Goal: Check status: Check status

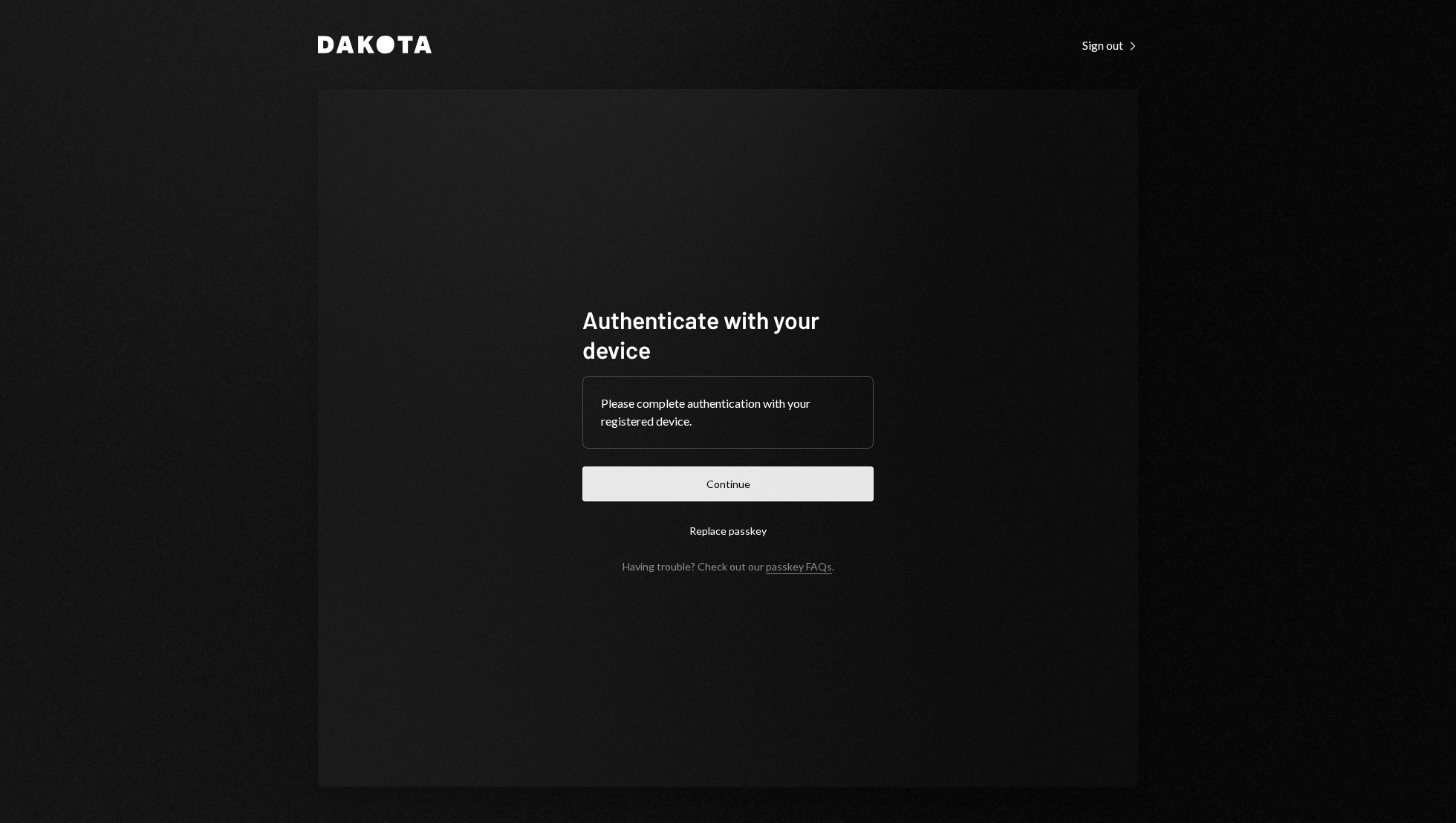
click at [816, 481] on button "Continue" at bounding box center [728, 484] width 291 height 35
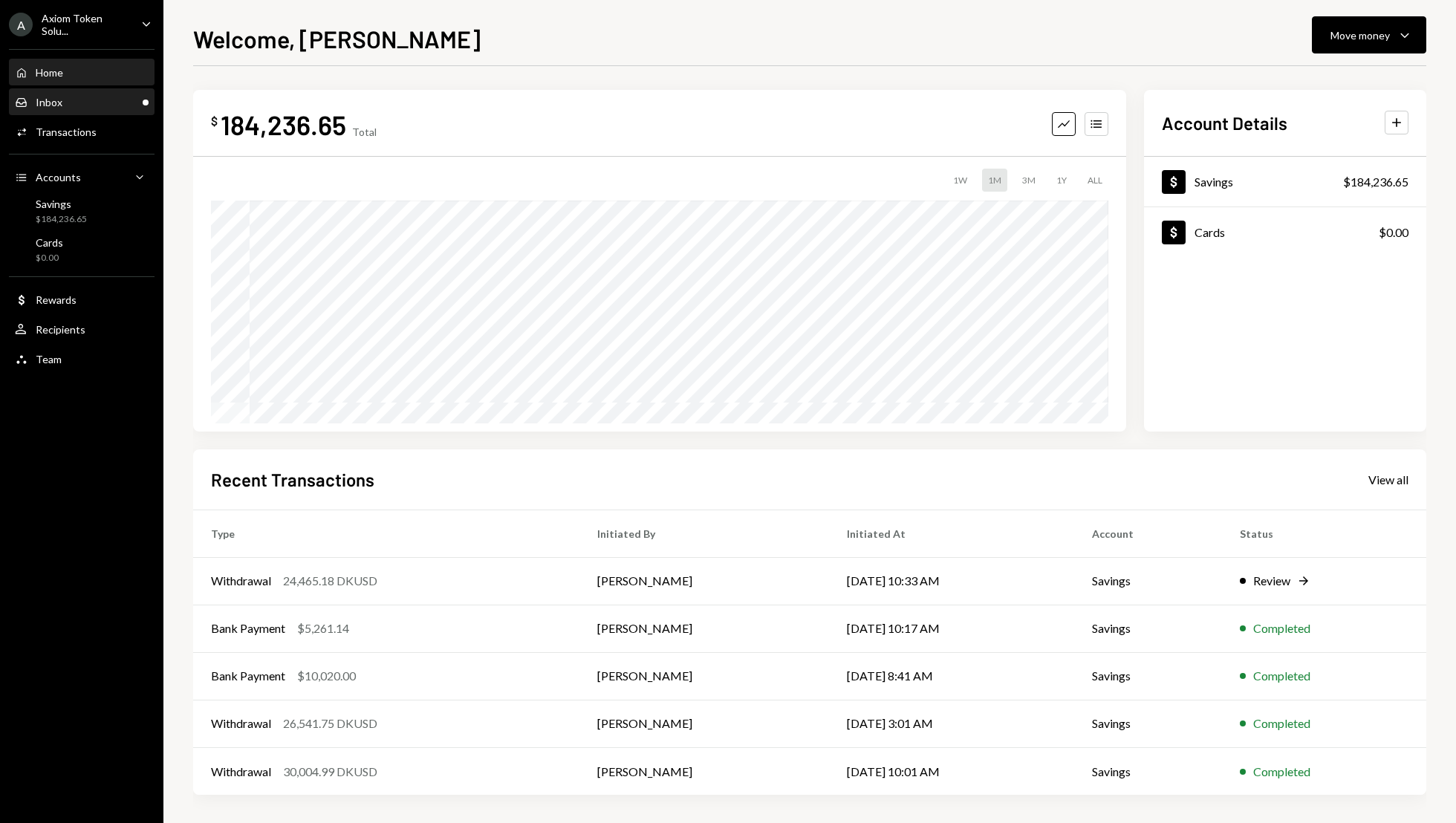
click at [98, 103] on div "Inbox Inbox" at bounding box center [81, 103] width 134 height 13
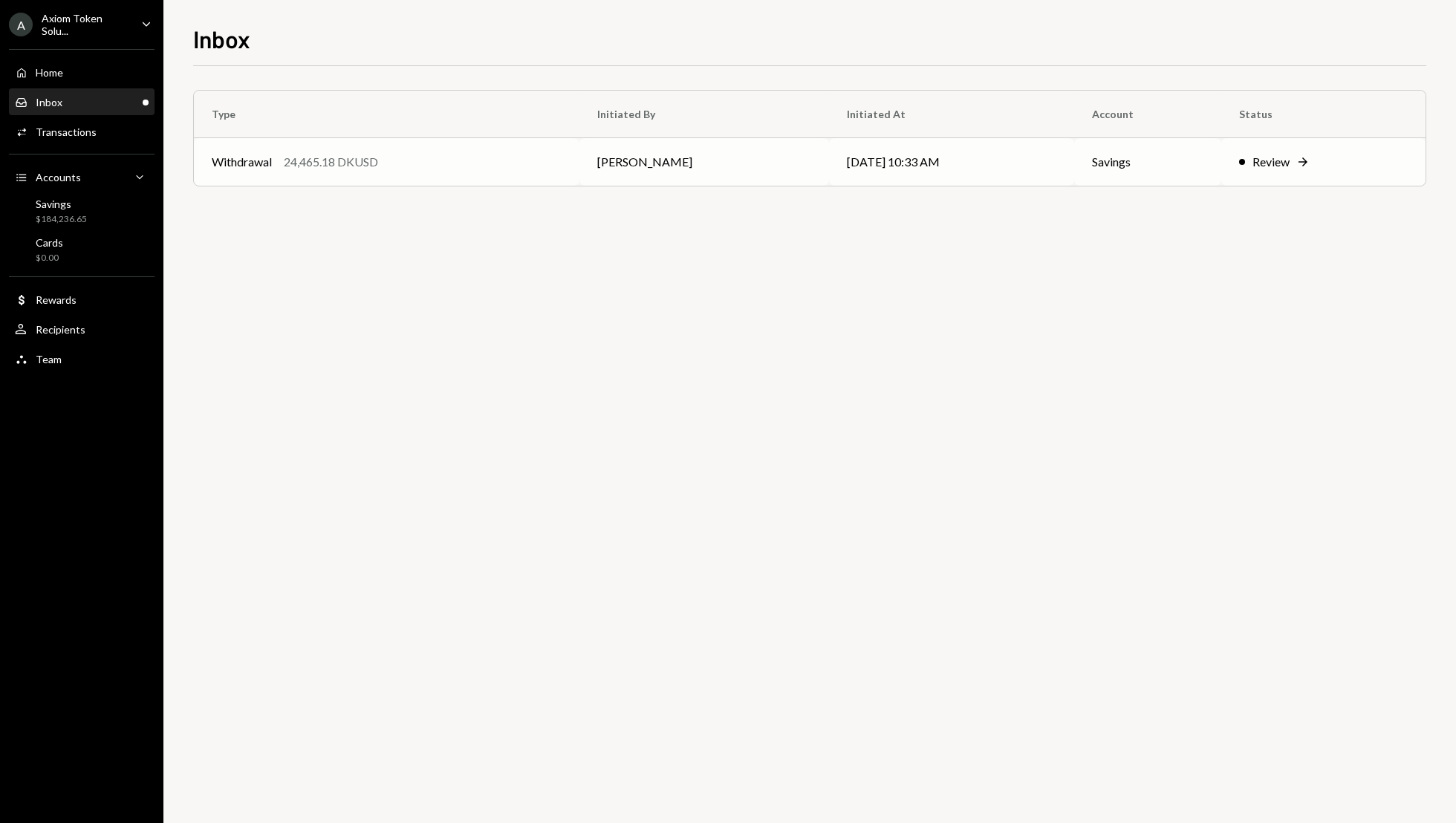
click at [1272, 162] on div "Review" at bounding box center [1271, 162] width 37 height 18
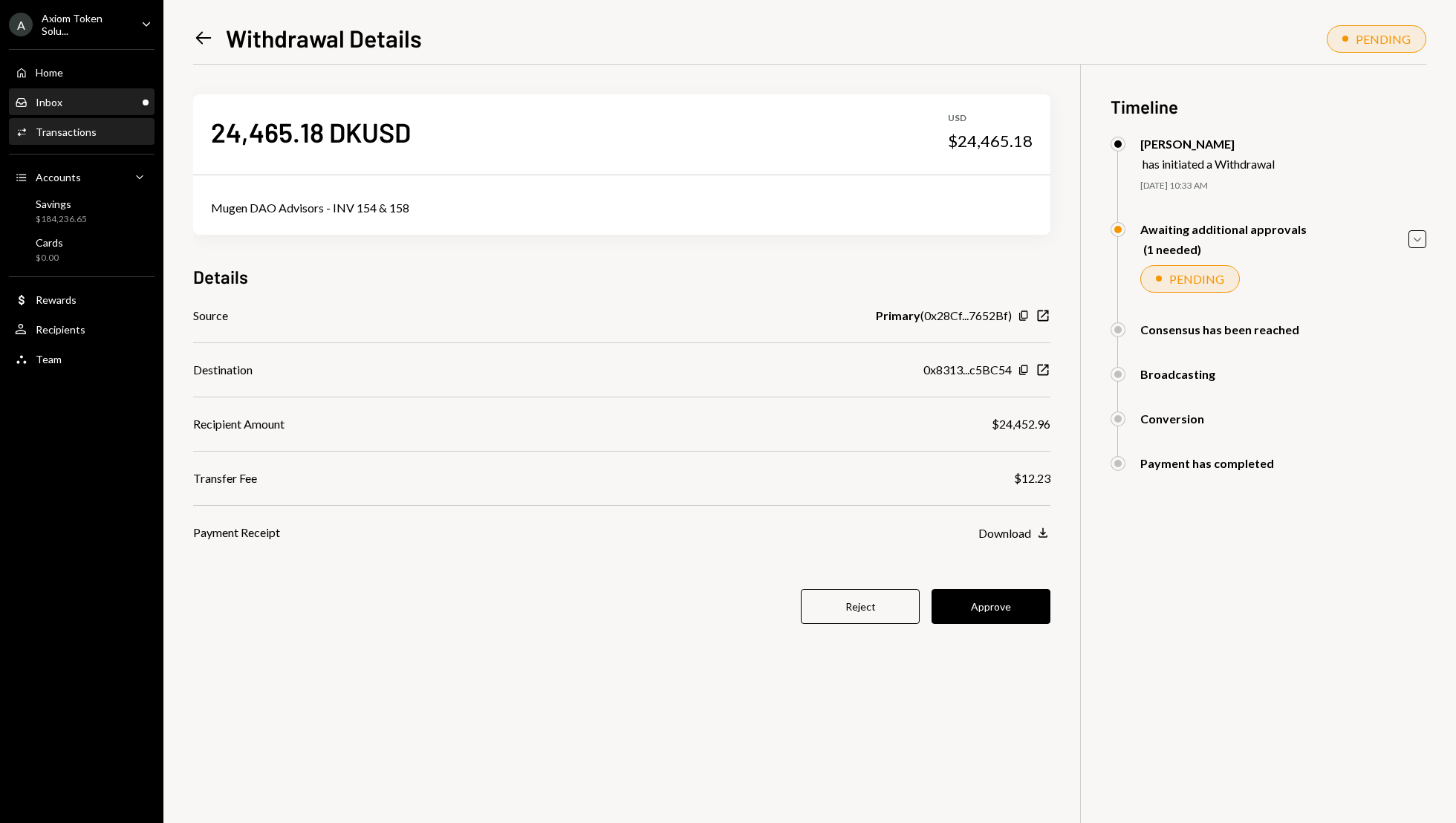
click at [107, 109] on div "Inbox Inbox" at bounding box center [81, 103] width 134 height 25
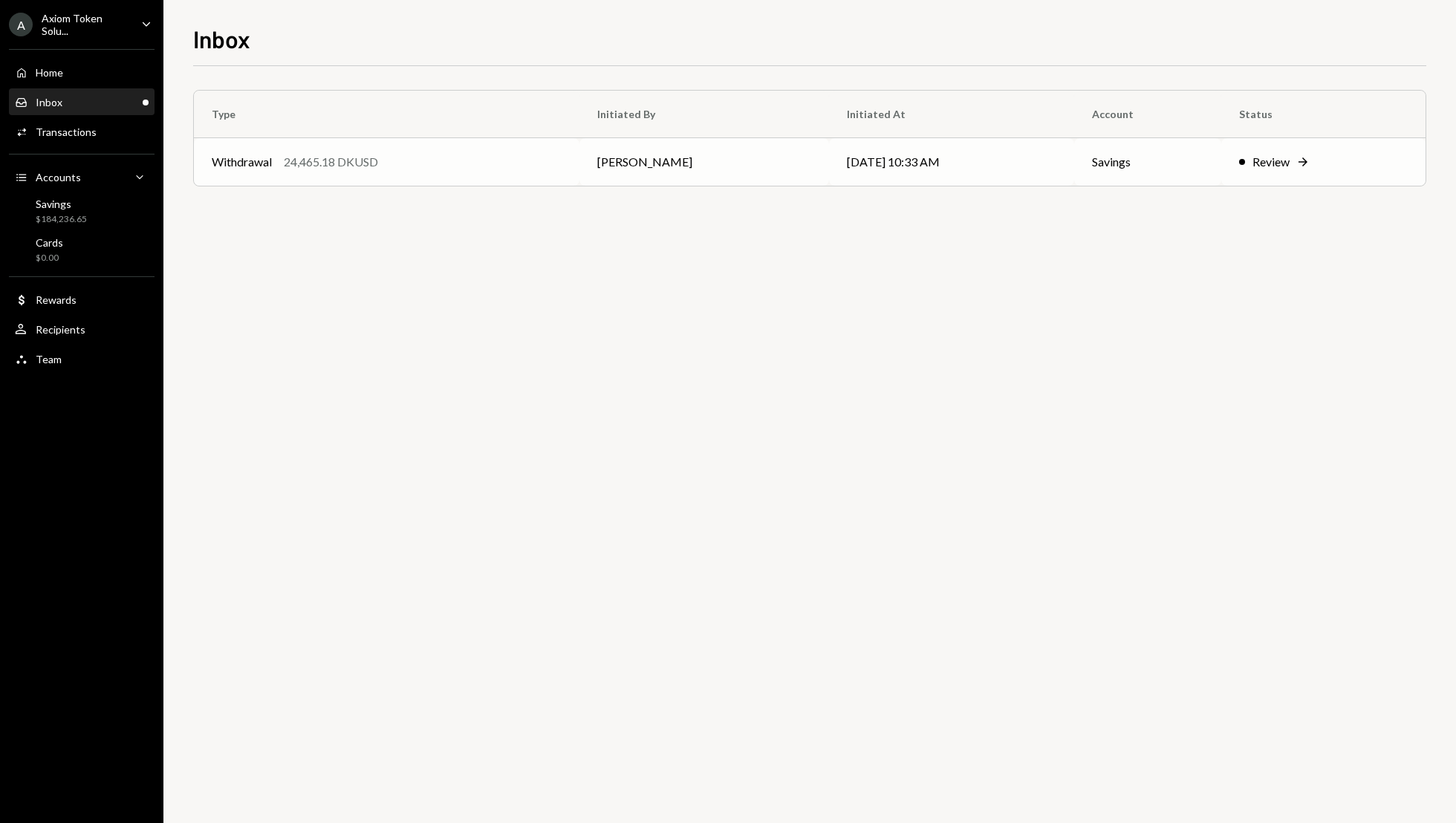
click at [1270, 169] on div "Review" at bounding box center [1271, 162] width 37 height 18
